Goal: Navigation & Orientation: Go to known website

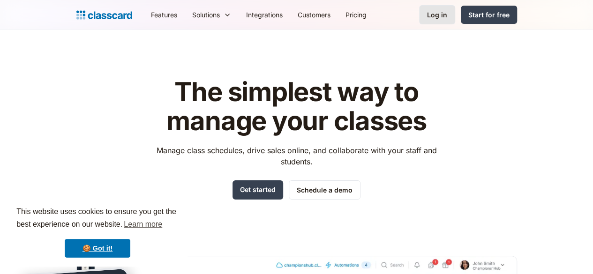
click at [455, 21] on link "Log in" at bounding box center [437, 14] width 36 height 19
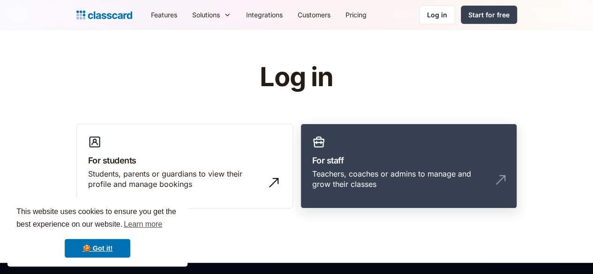
click at [358, 169] on div "Teachers, coaches or admins to manage and grow their classes" at bounding box center [399, 179] width 174 height 21
